Goal: Task Accomplishment & Management: Use online tool/utility

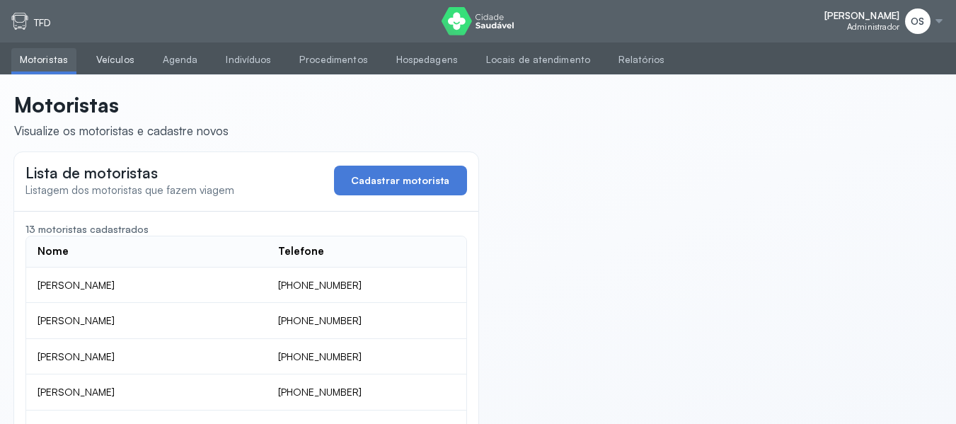
click at [105, 57] on link "Veículos" at bounding box center [115, 59] width 55 height 23
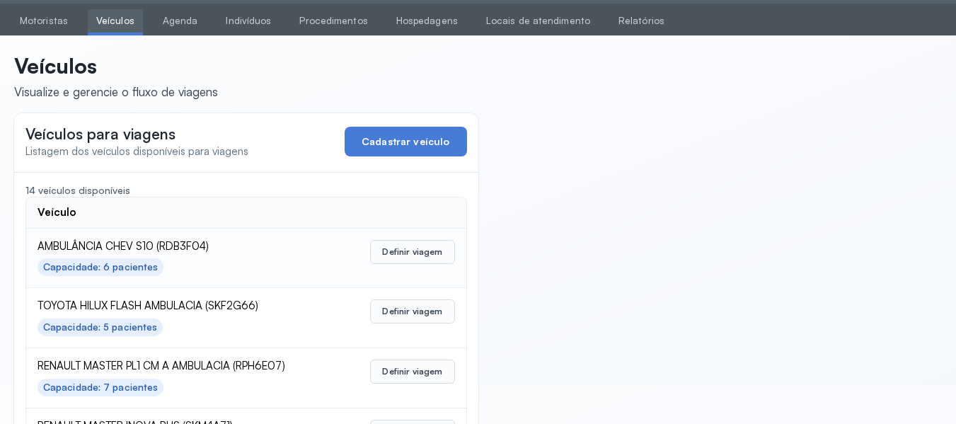
scroll to position [71, 0]
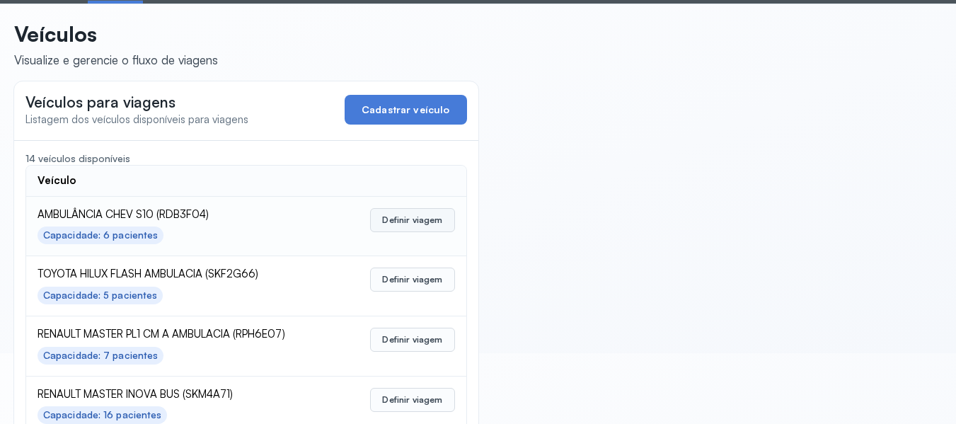
click at [413, 222] on button "Definir viagem" at bounding box center [412, 220] width 84 height 24
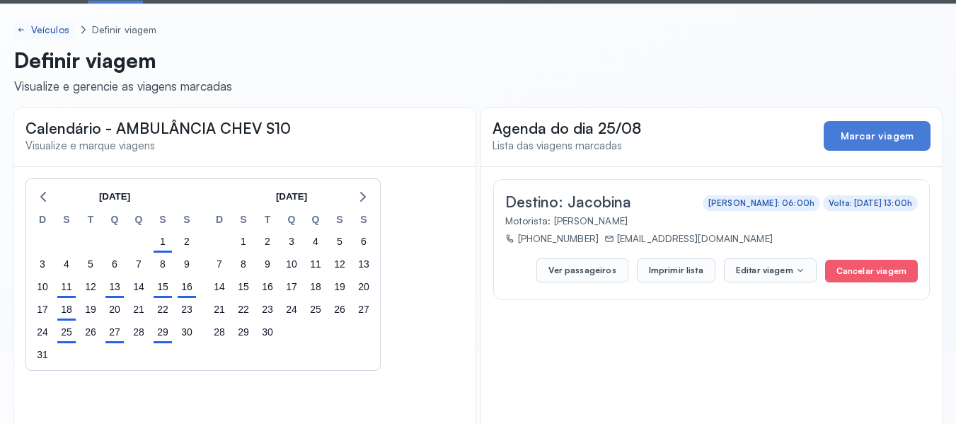
click at [50, 30] on div "Veículos" at bounding box center [51, 30] width 41 height 12
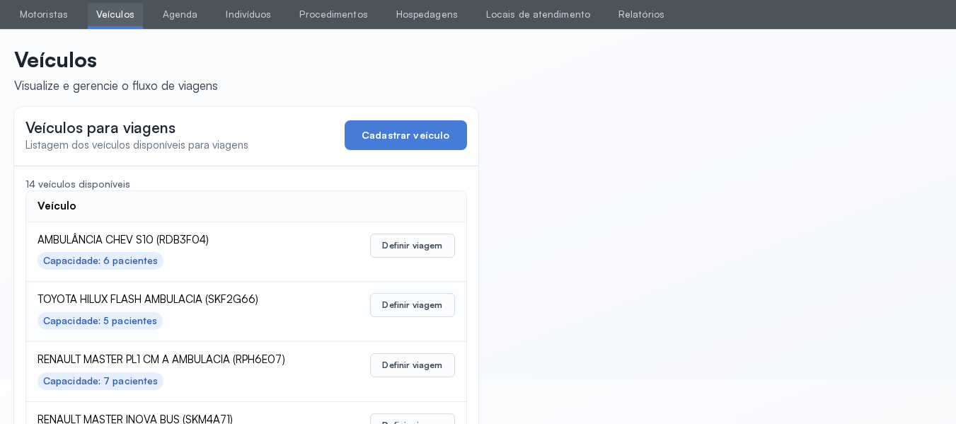
scroll to position [71, 0]
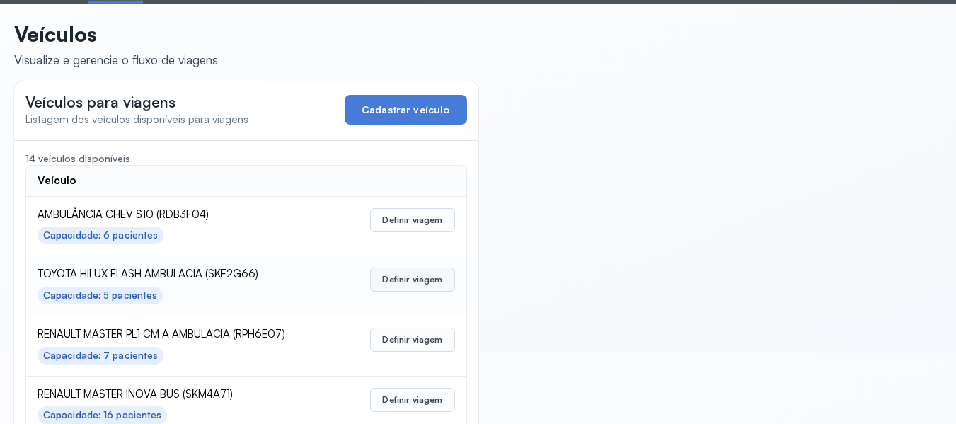
click at [417, 276] on button "Definir viagem" at bounding box center [412, 279] width 84 height 24
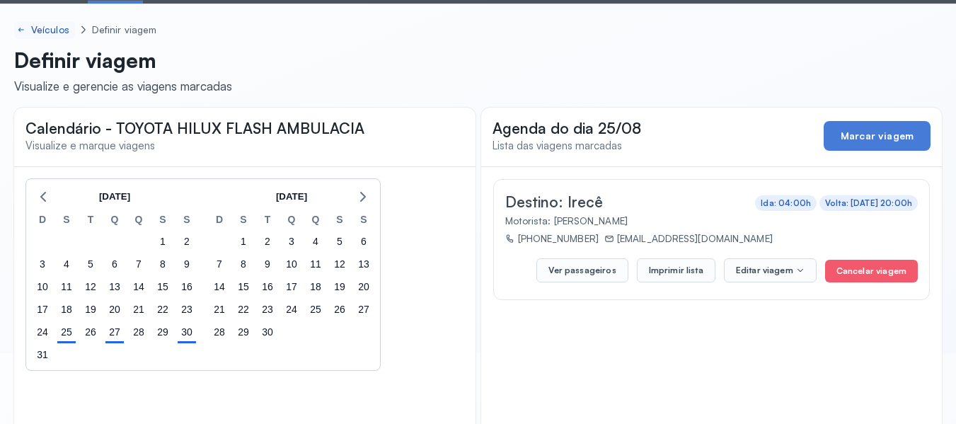
click at [45, 25] on div "Veículos" at bounding box center [51, 30] width 41 height 12
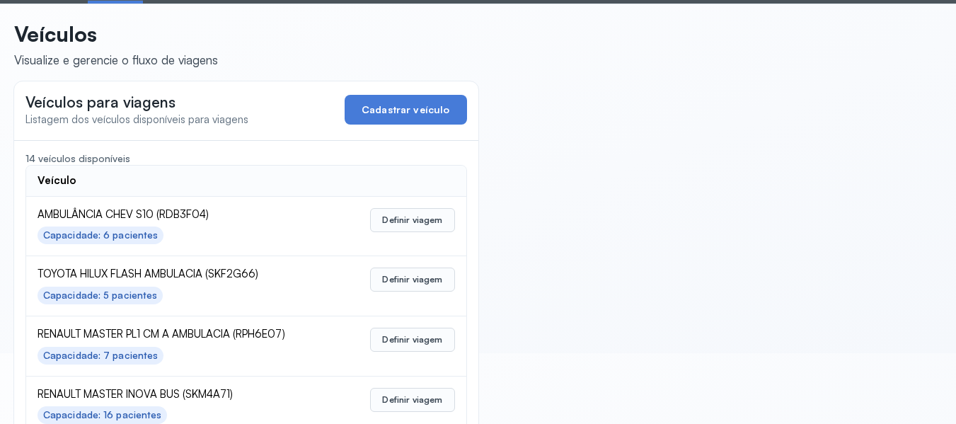
scroll to position [142, 0]
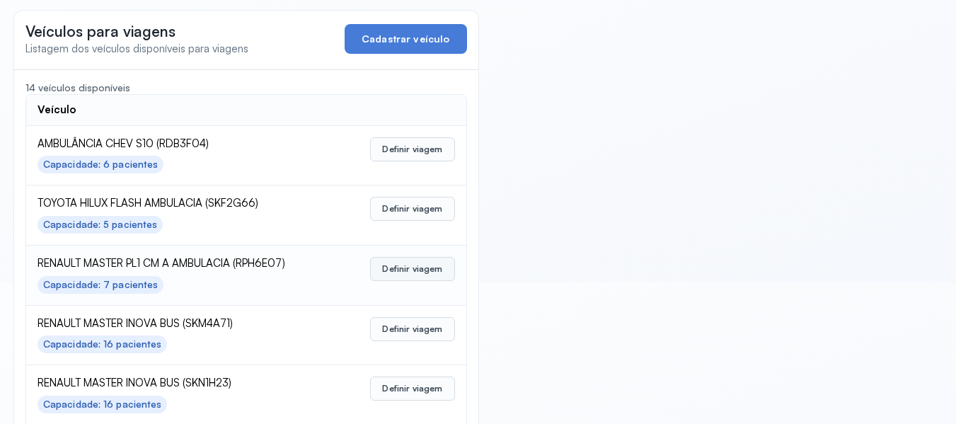
click at [415, 262] on button "Definir viagem" at bounding box center [412, 269] width 84 height 24
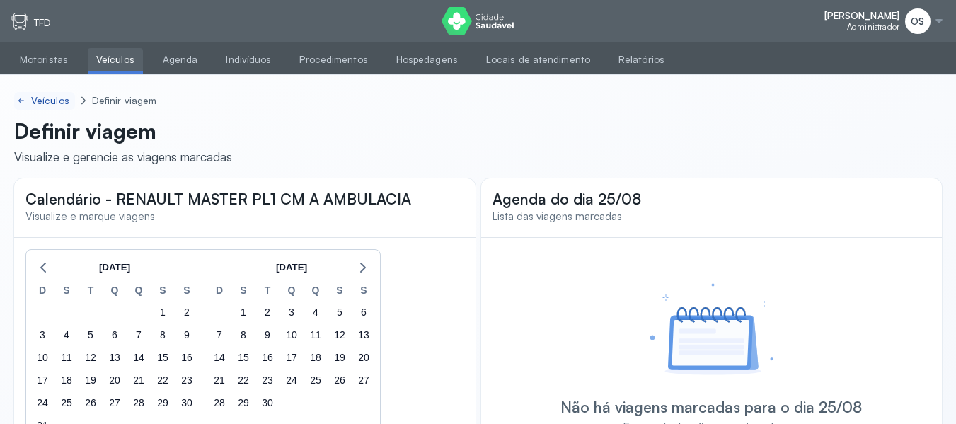
click at [50, 96] on div "Veículos" at bounding box center [51, 101] width 41 height 12
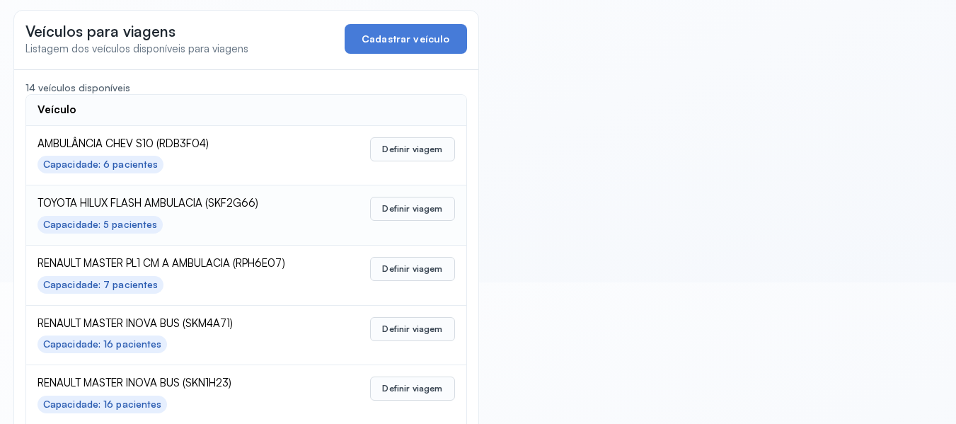
scroll to position [212, 0]
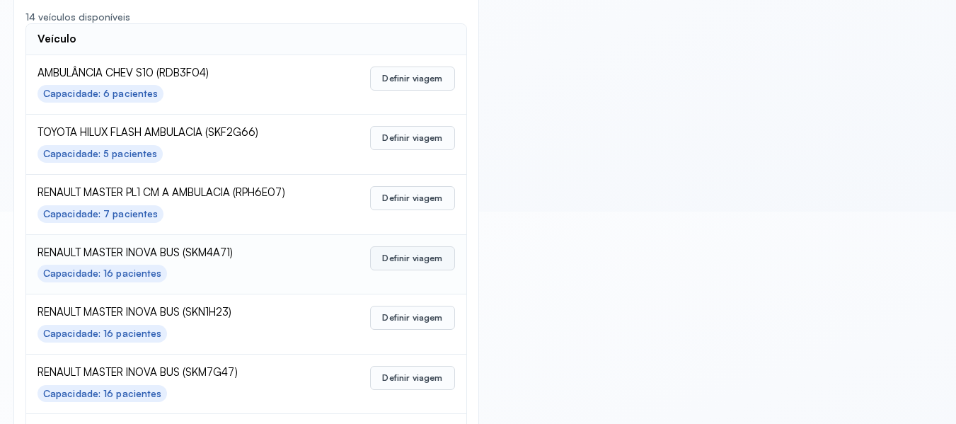
click at [420, 264] on button "Definir viagem" at bounding box center [412, 258] width 84 height 24
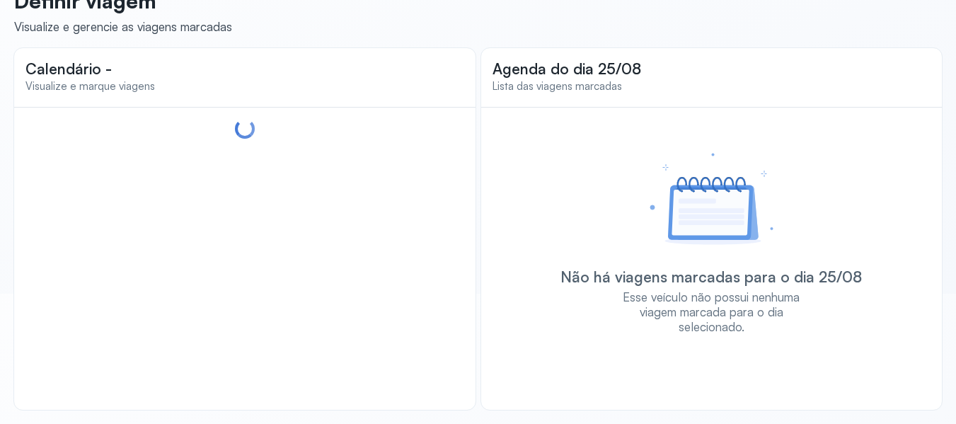
scroll to position [141, 0]
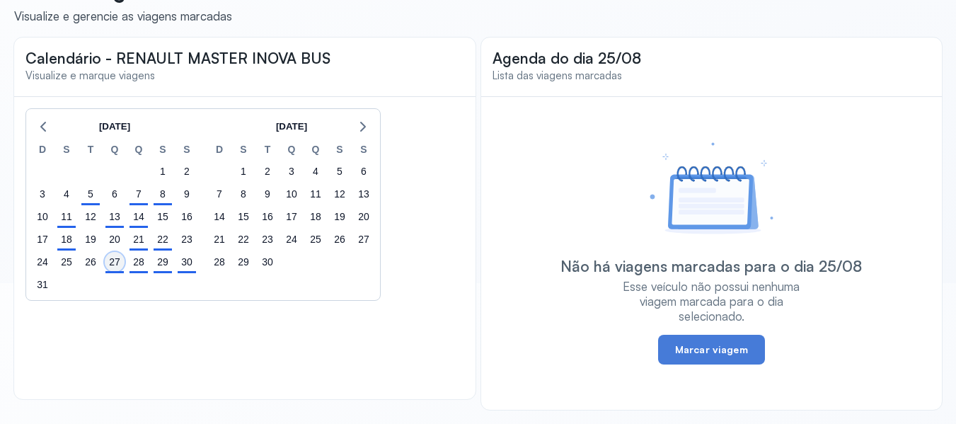
click at [113, 259] on div "27" at bounding box center [115, 262] width 20 height 20
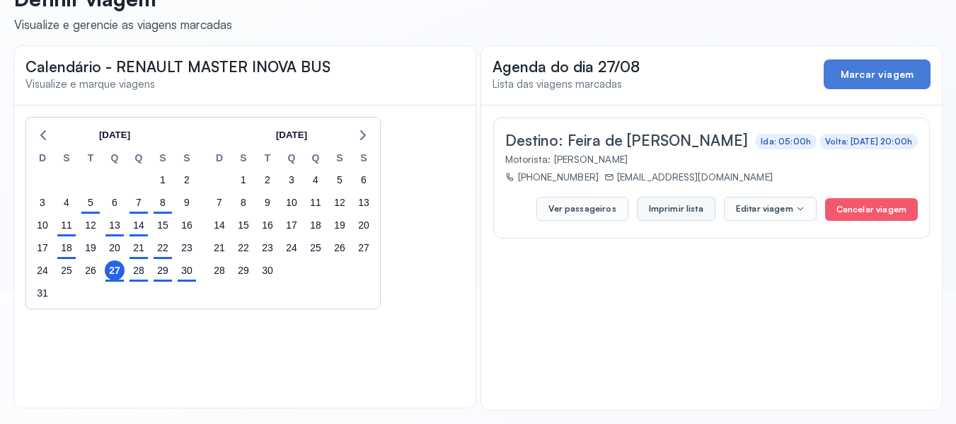
click at [692, 205] on button "Imprimir lista" at bounding box center [676, 209] width 79 height 24
click at [137, 270] on div "28" at bounding box center [139, 270] width 20 height 20
click at [668, 205] on button "Imprimir lista" at bounding box center [676, 209] width 79 height 24
click at [161, 276] on div "29" at bounding box center [163, 270] width 20 height 20
click at [691, 210] on button "Imprimir lista" at bounding box center [676, 209] width 79 height 24
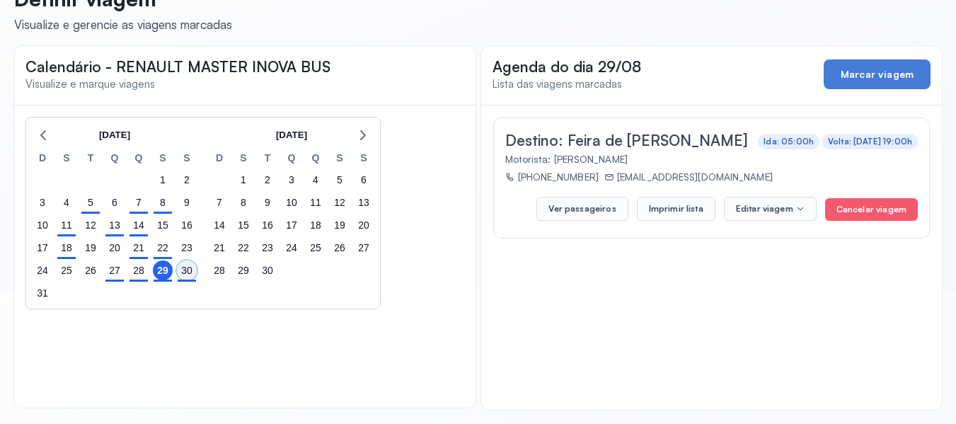
click at [192, 270] on div "30" at bounding box center [187, 270] width 20 height 20
click at [691, 211] on button "Imprimir lista" at bounding box center [676, 209] width 79 height 24
